Goal: Transaction & Acquisition: Purchase product/service

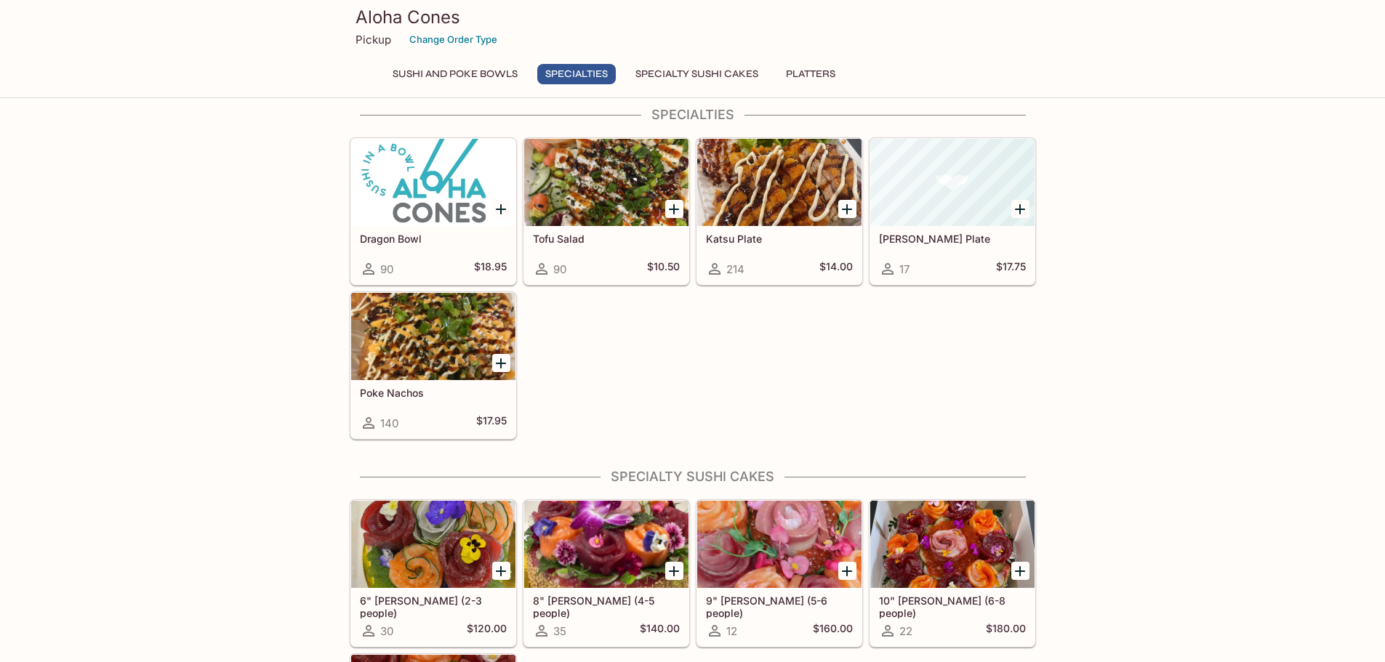
scroll to position [515, 0]
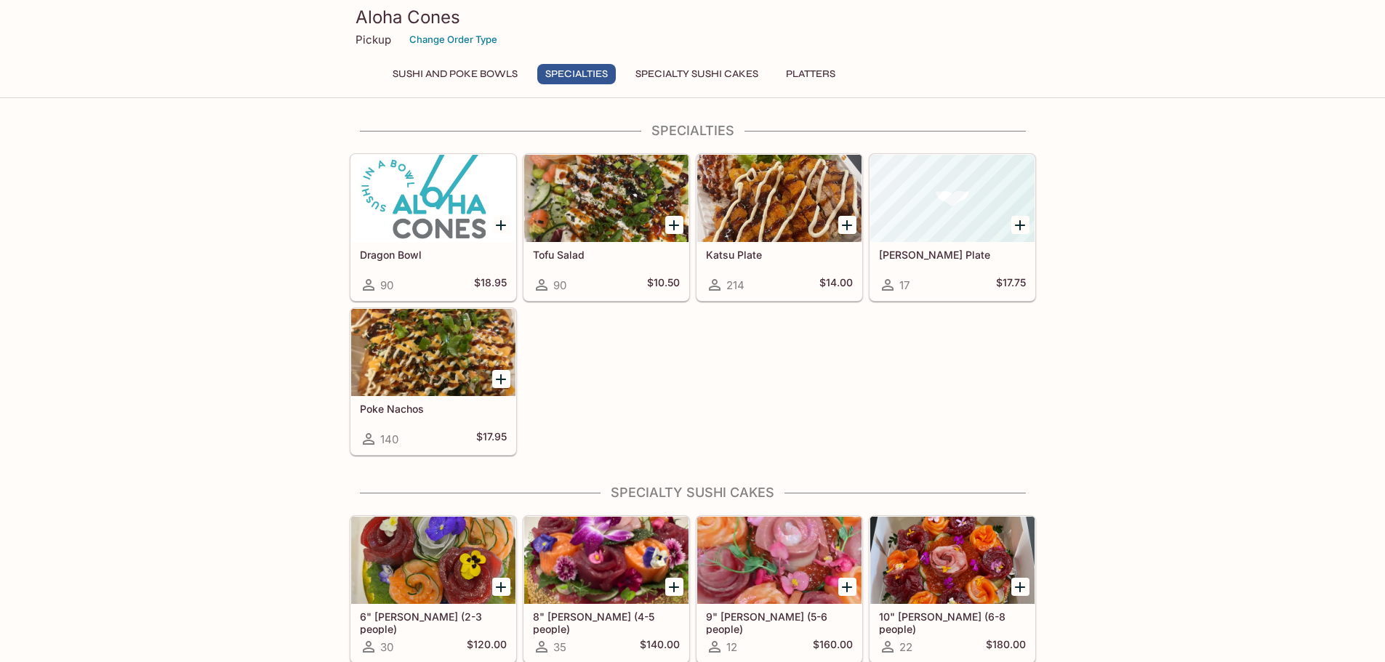
click at [417, 387] on div at bounding box center [433, 352] width 164 height 87
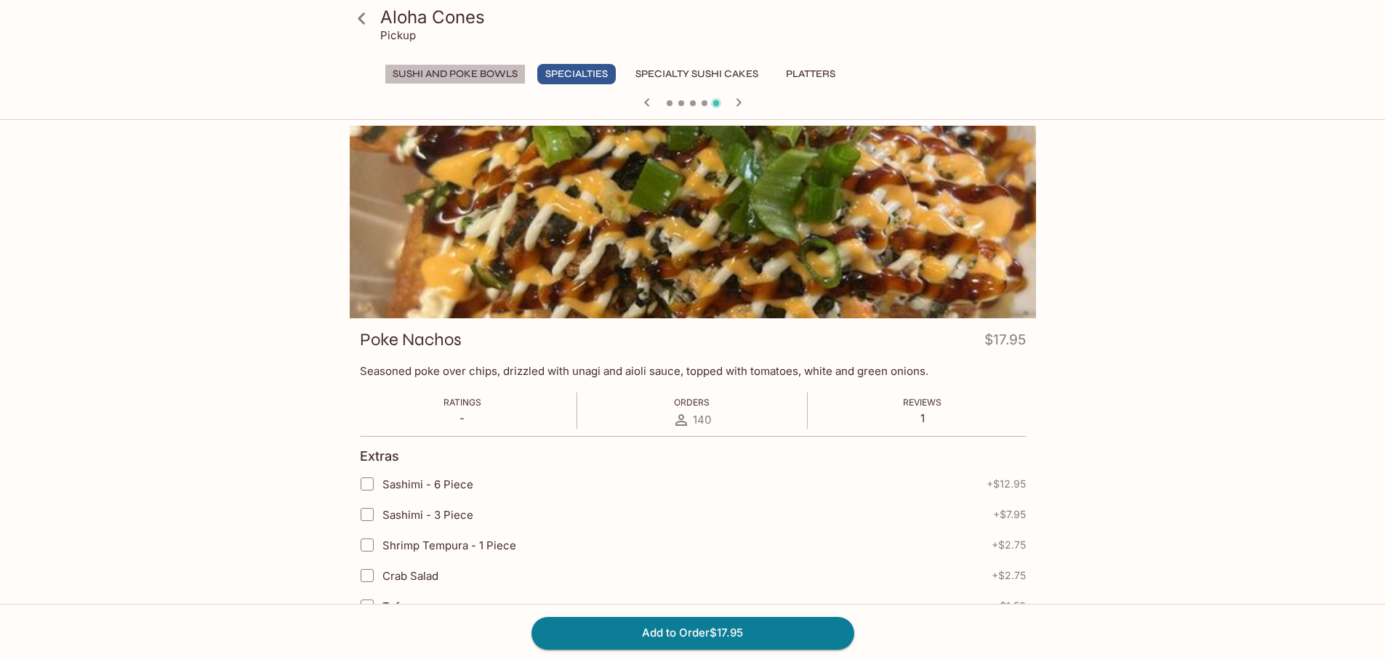
click at [483, 76] on button "Sushi and Poke Bowls" at bounding box center [455, 74] width 141 height 20
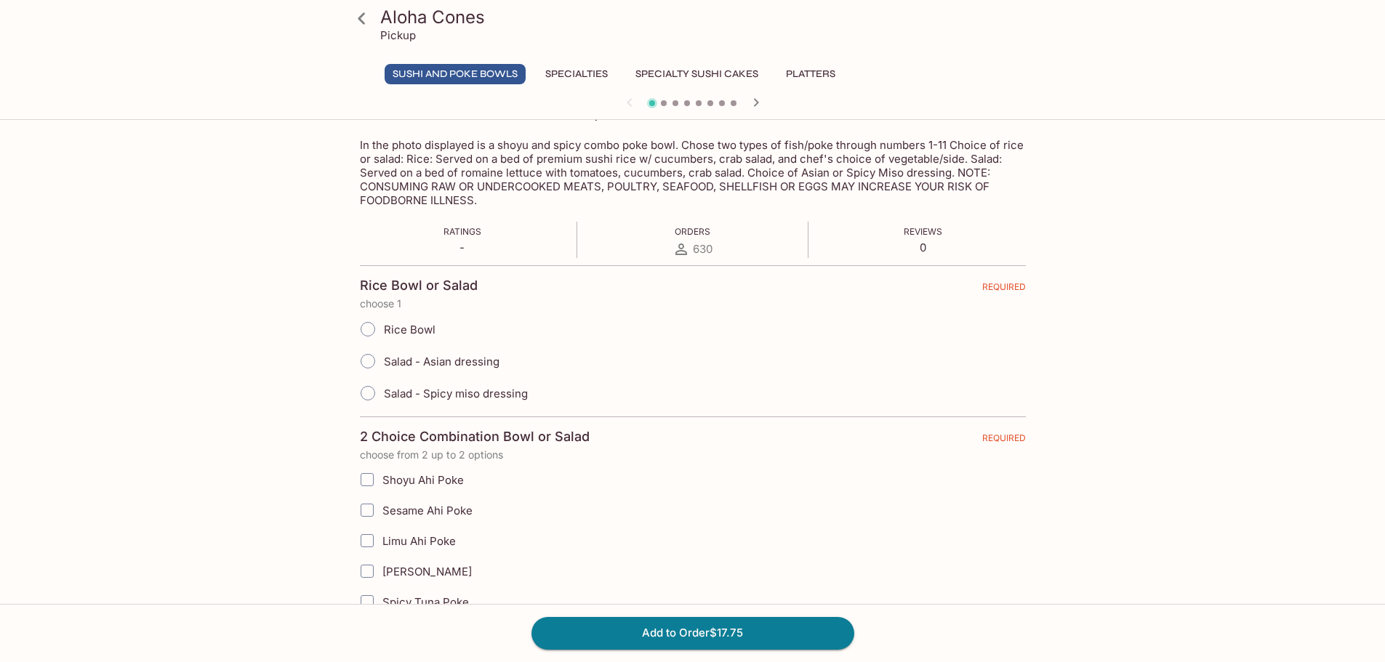
scroll to position [291, 0]
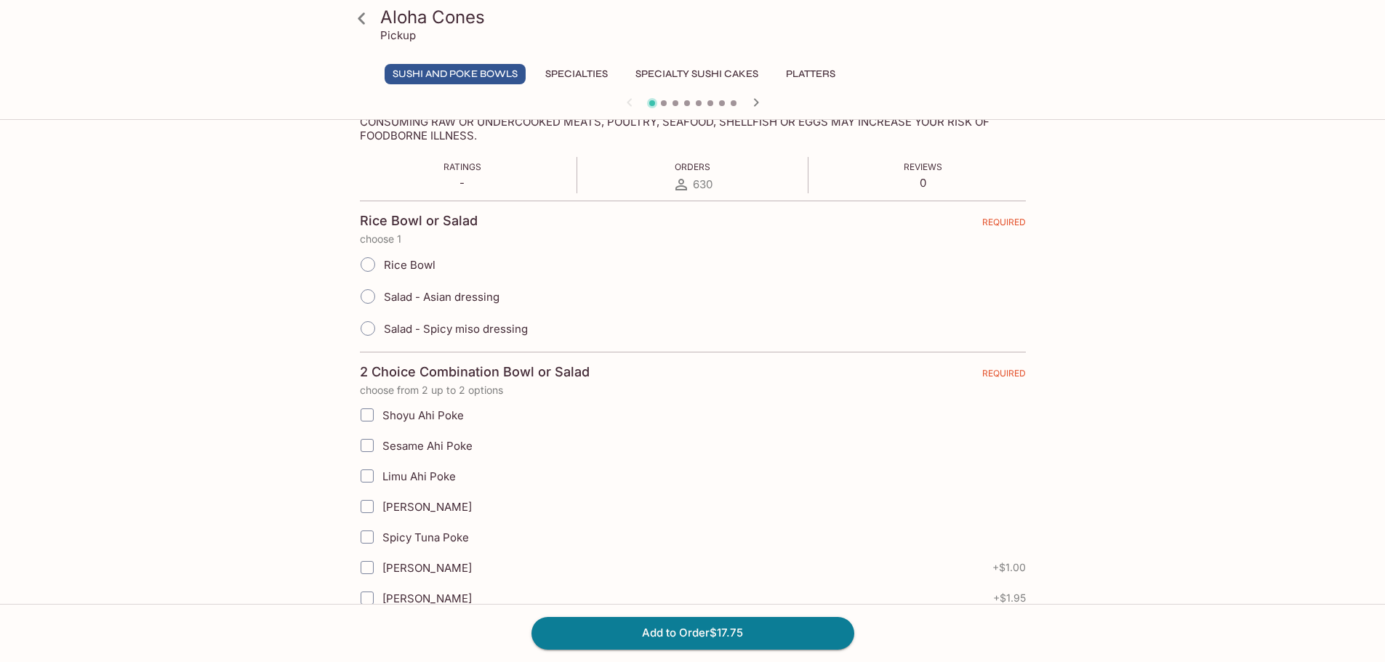
click at [368, 299] on input "Salad - Asian dressing" at bounding box center [368, 296] width 31 height 31
radio input "true"
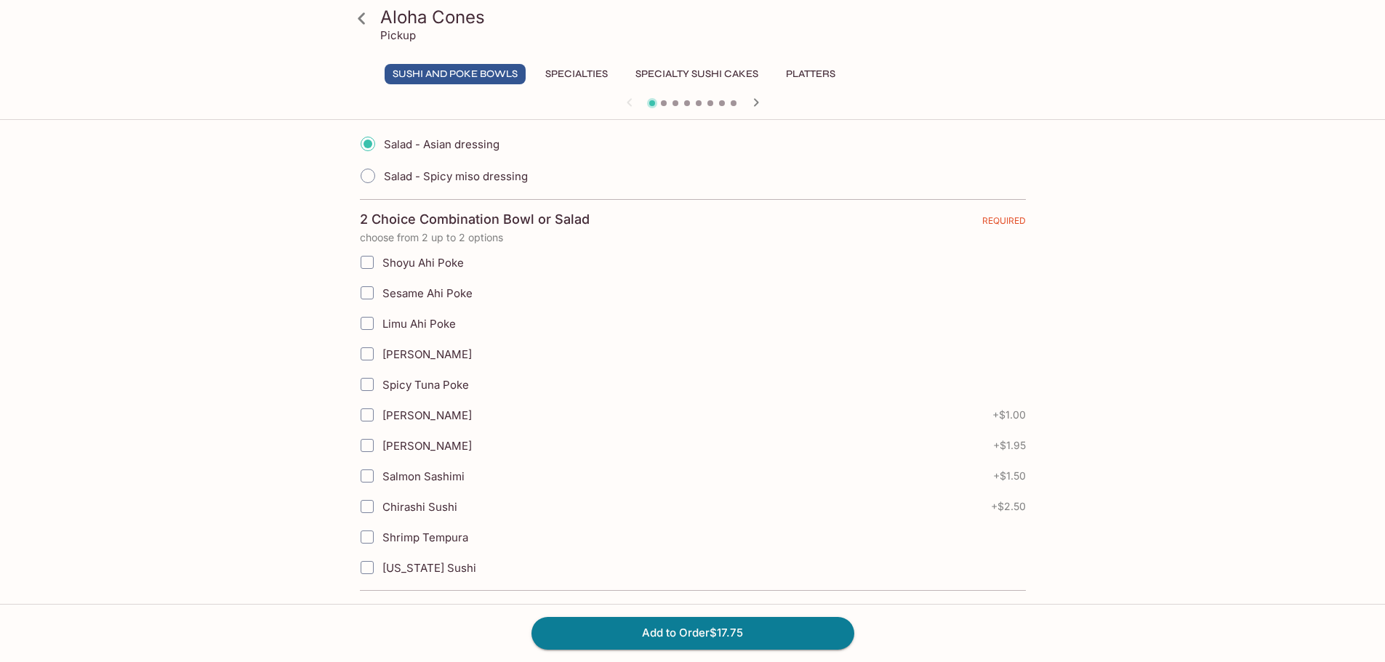
scroll to position [509, 0]
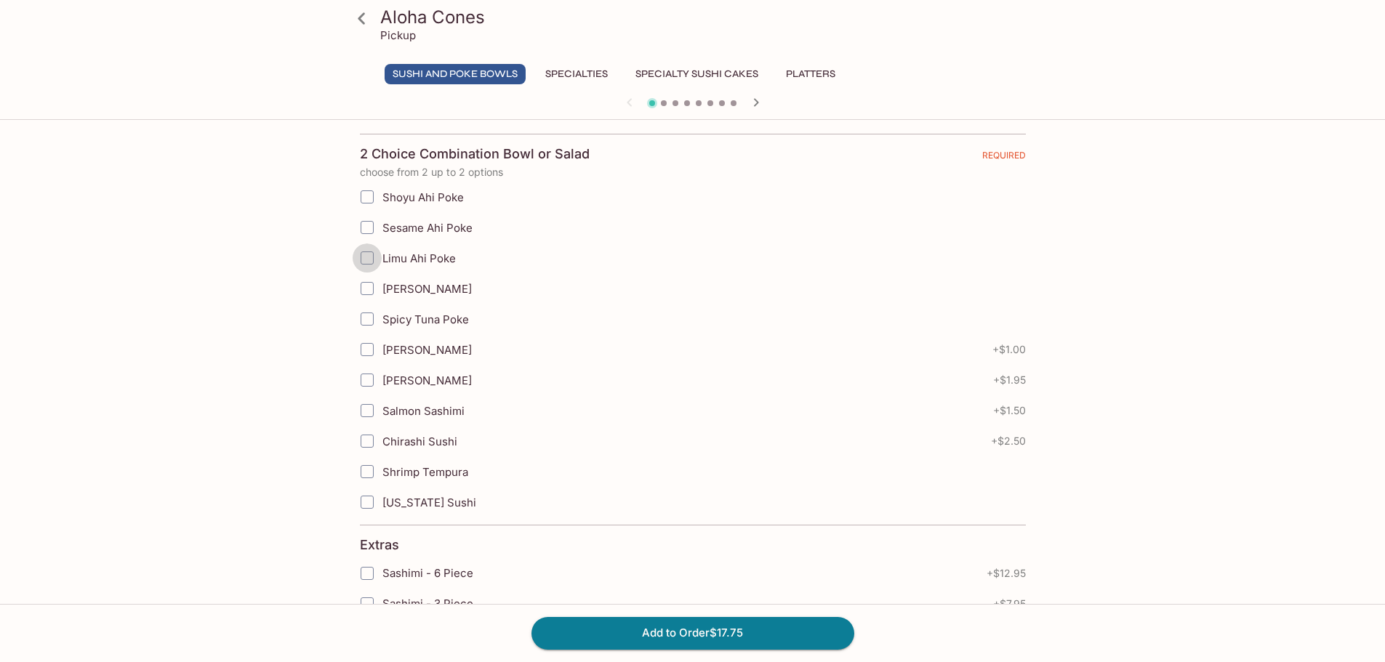
click at [371, 260] on input "Limu Ahi Poke" at bounding box center [367, 258] width 29 height 29
checkbox input "true"
click at [370, 320] on input "Spicy Tuna Poke" at bounding box center [367, 319] width 29 height 29
checkbox input "true"
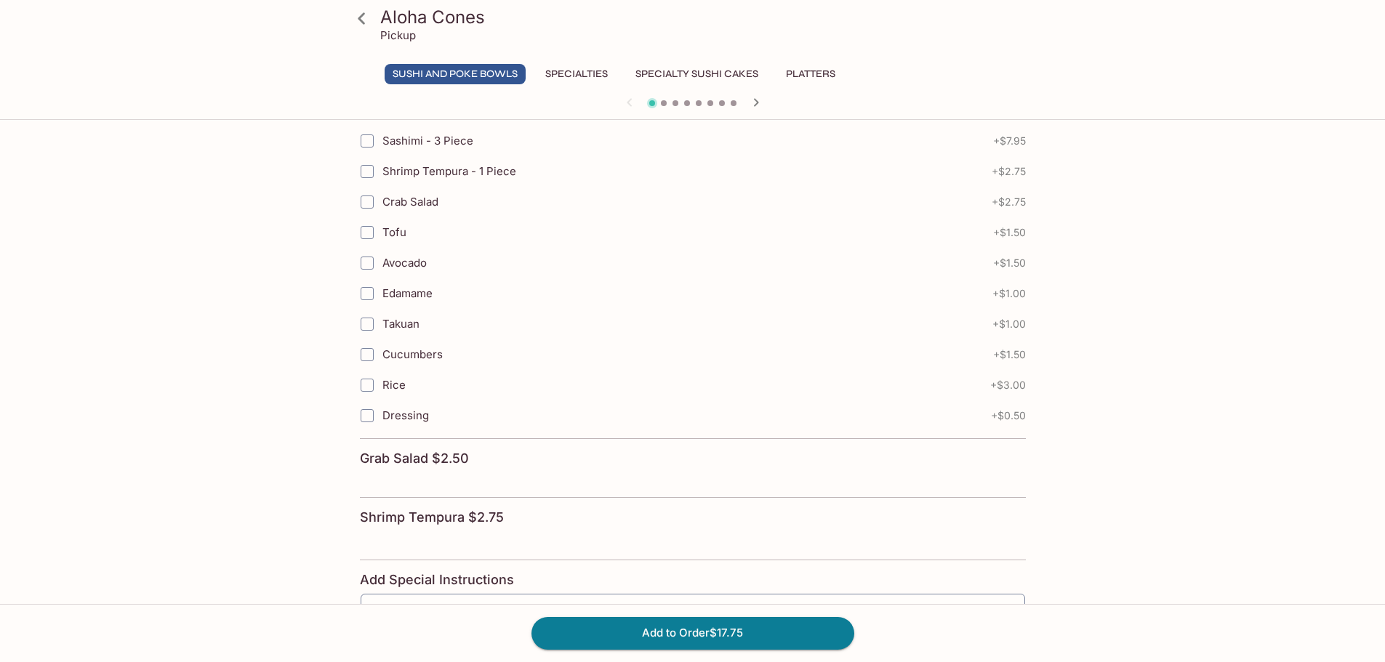
scroll to position [945, 0]
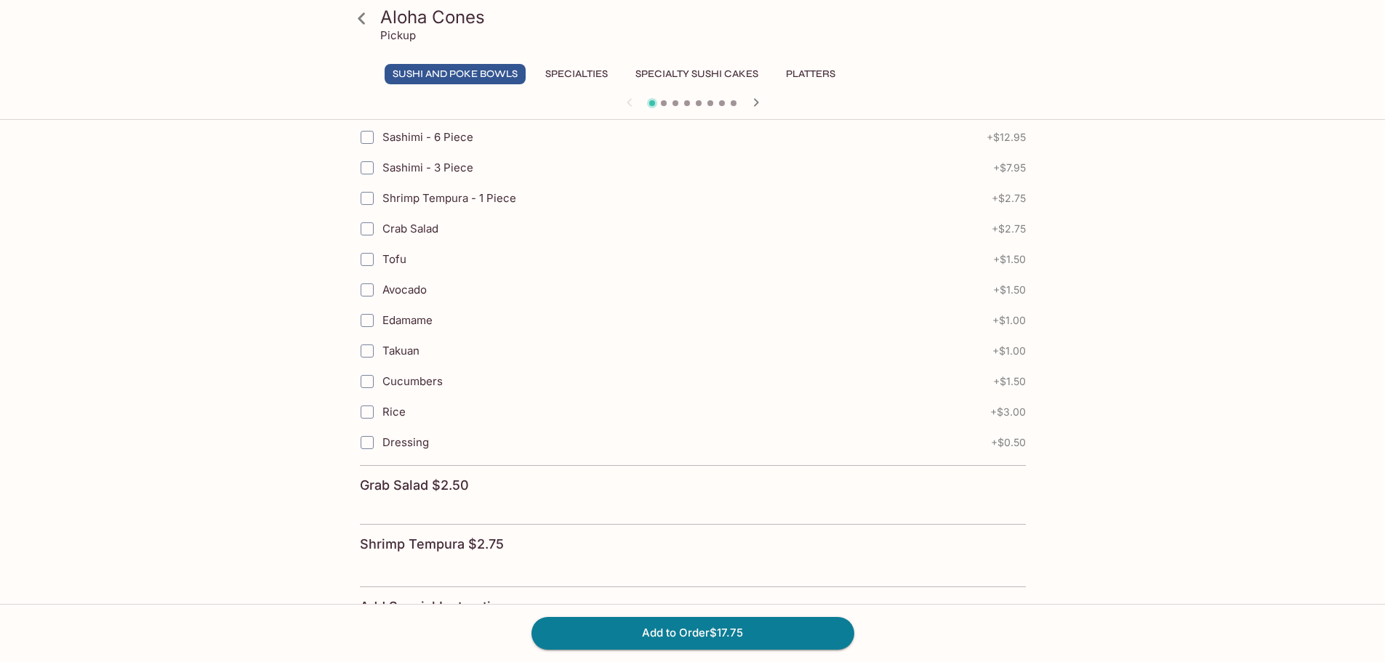
click at [446, 489] on h4 "Grab Salad $2.50" at bounding box center [414, 486] width 109 height 16
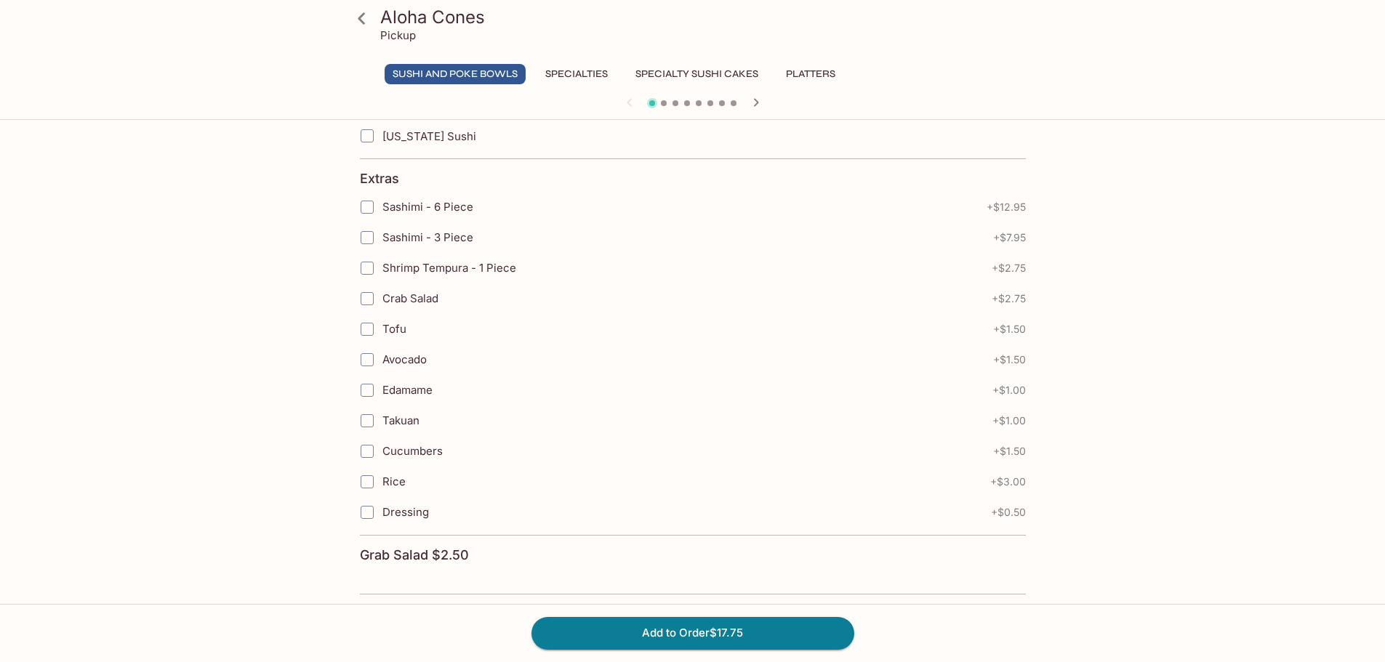
scroll to position [872, 0]
click at [368, 299] on input "Crab Salad" at bounding box center [367, 301] width 29 height 29
checkbox input "true"
click at [372, 367] on input "Avocado" at bounding box center [367, 362] width 29 height 29
checkbox input "true"
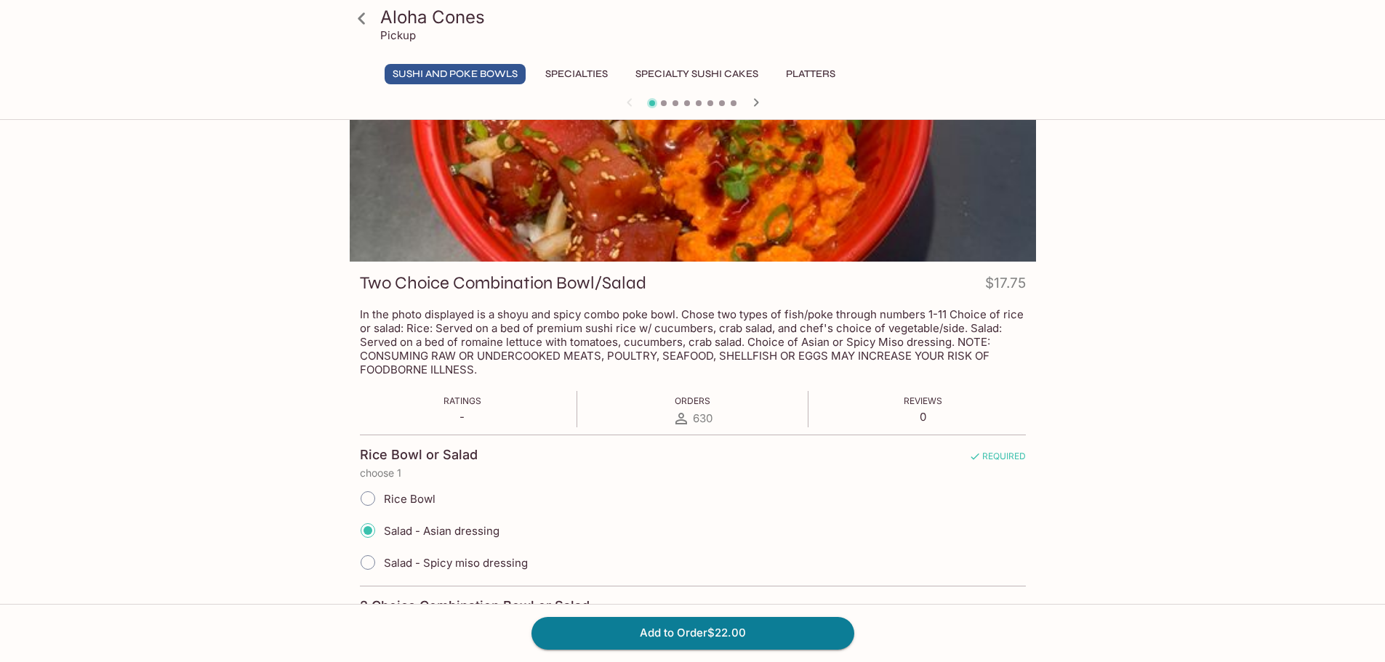
scroll to position [145, 0]
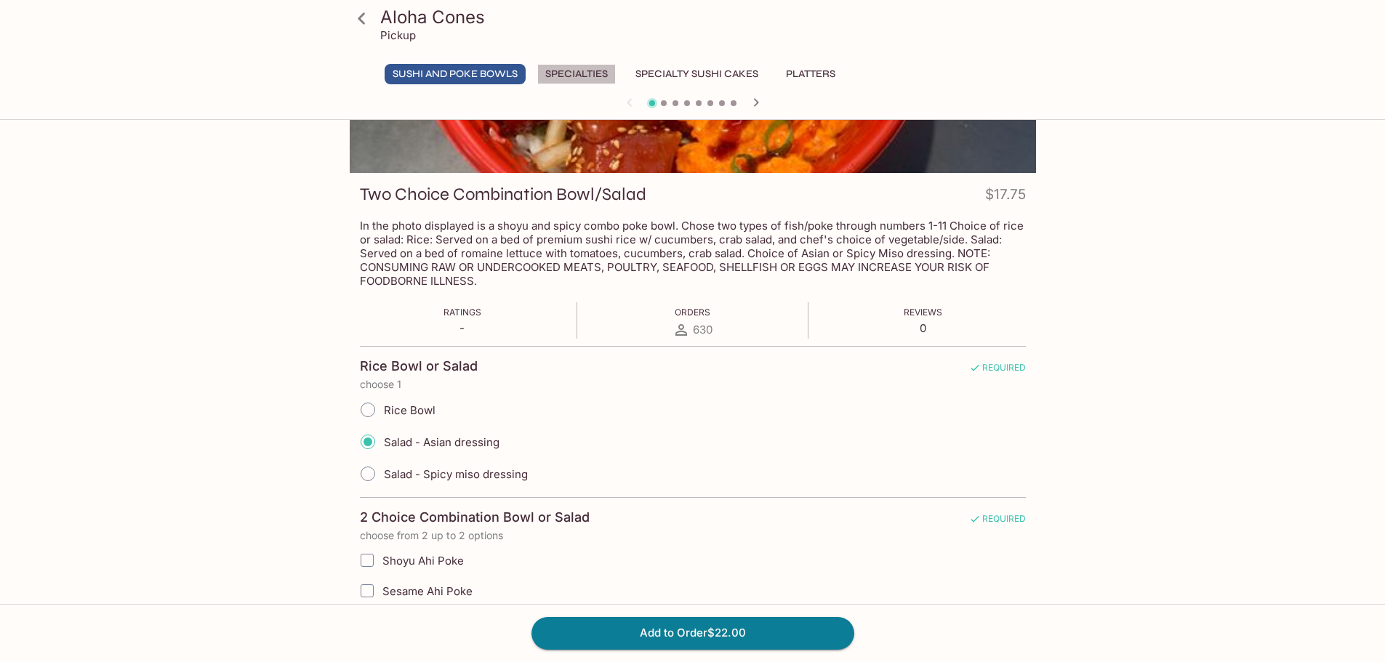
click at [590, 71] on button "Specialties" at bounding box center [576, 74] width 79 height 20
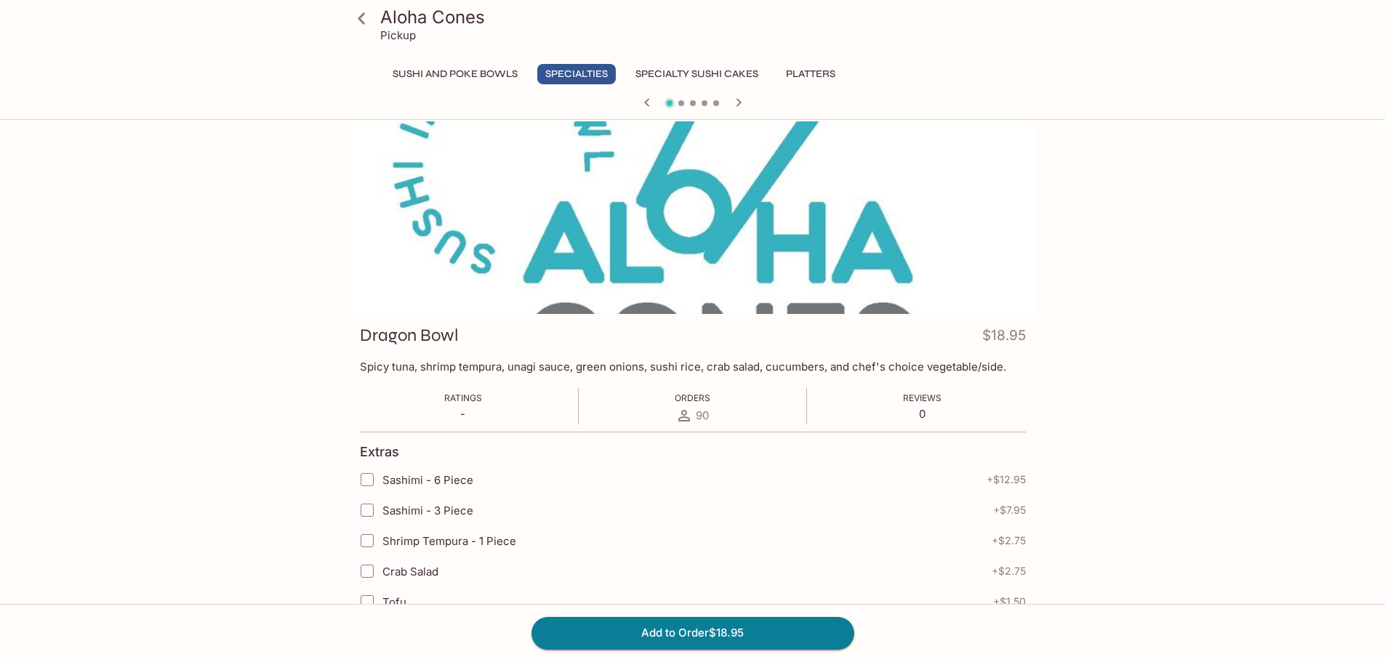
scroll to position [0, 0]
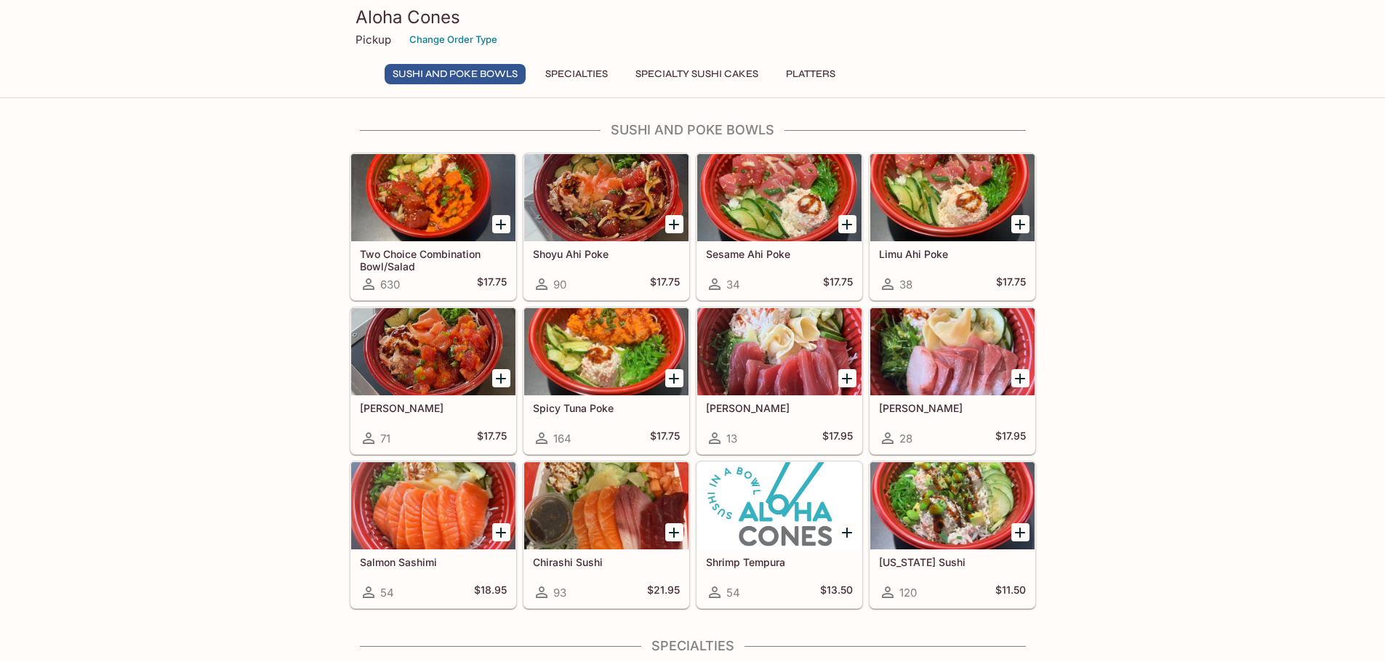
click at [598, 76] on button "Specialties" at bounding box center [576, 74] width 79 height 20
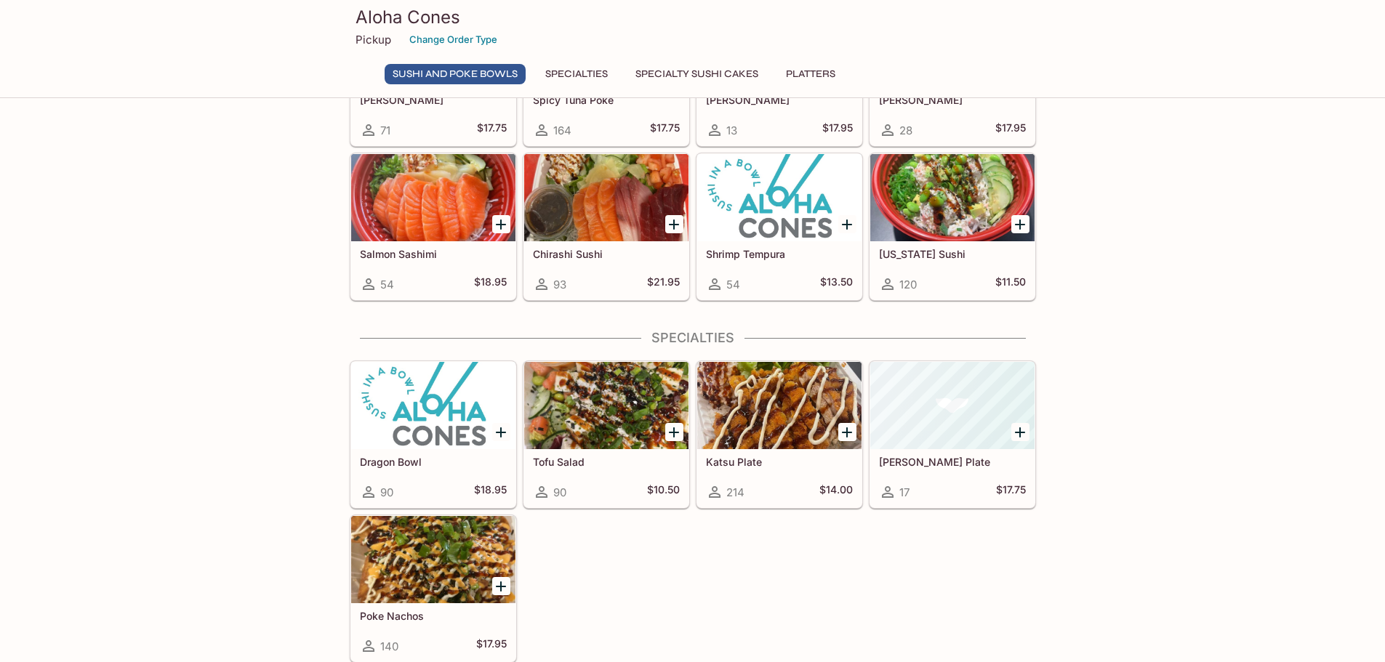
scroll to position [363, 0]
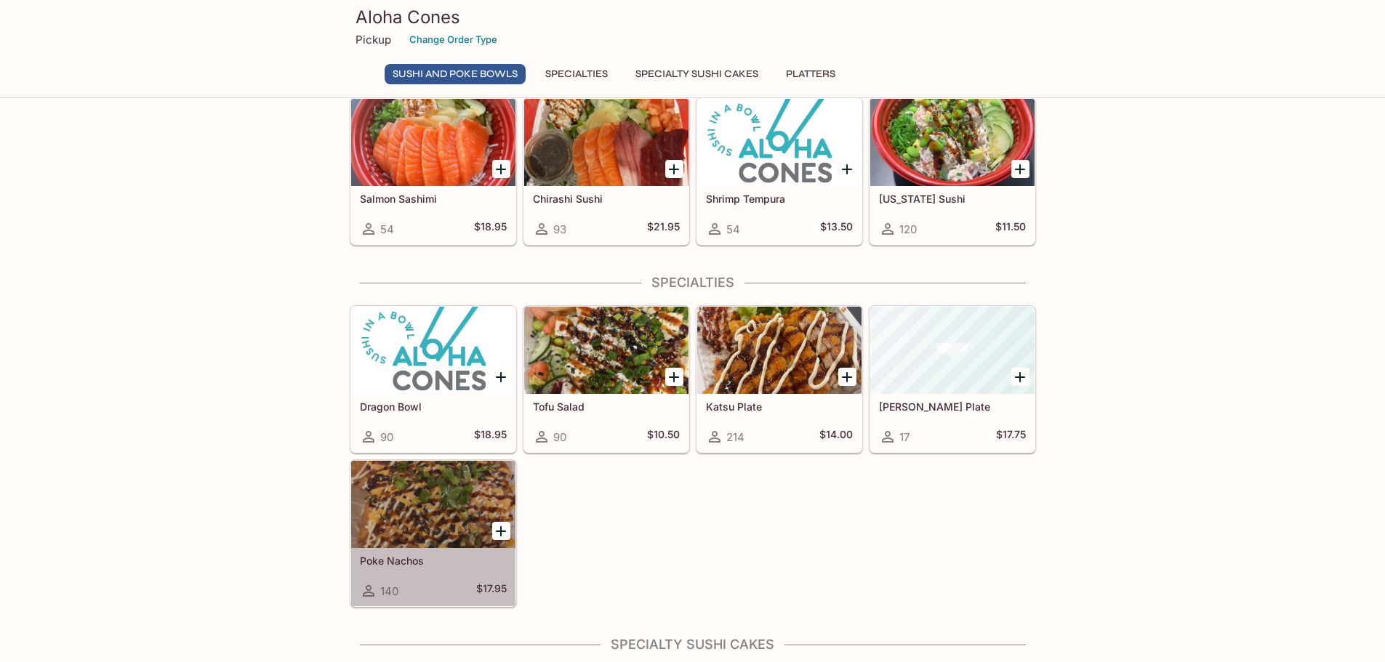
click at [448, 520] on div at bounding box center [433, 504] width 164 height 87
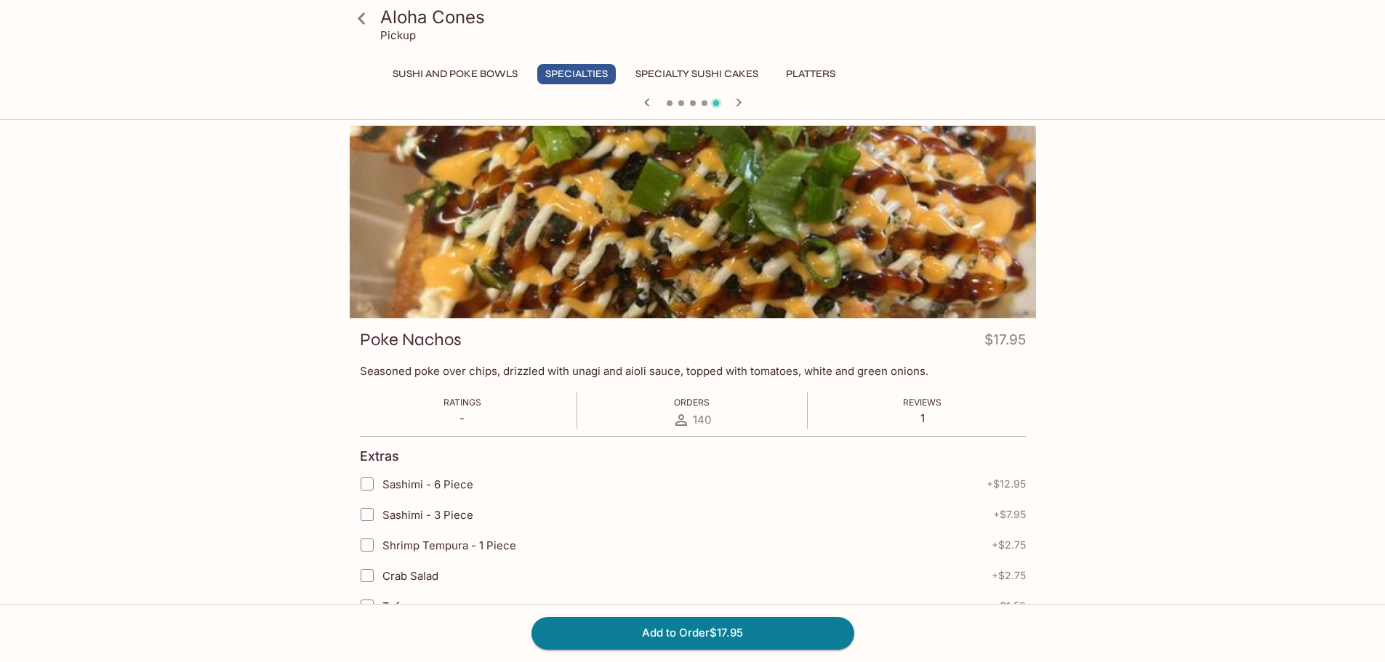
click at [480, 73] on button "Sushi and Poke Bowls" at bounding box center [455, 74] width 141 height 20
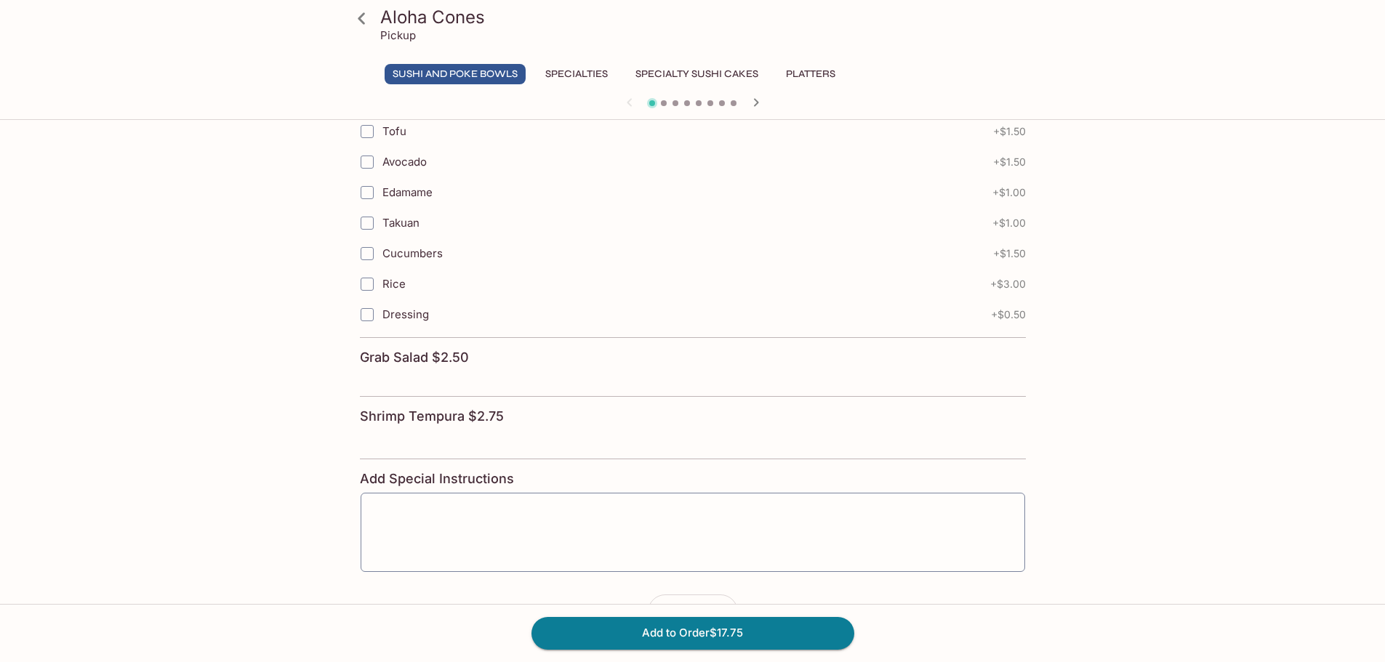
scroll to position [1047, 0]
